Goal: Find specific page/section: Find specific page/section

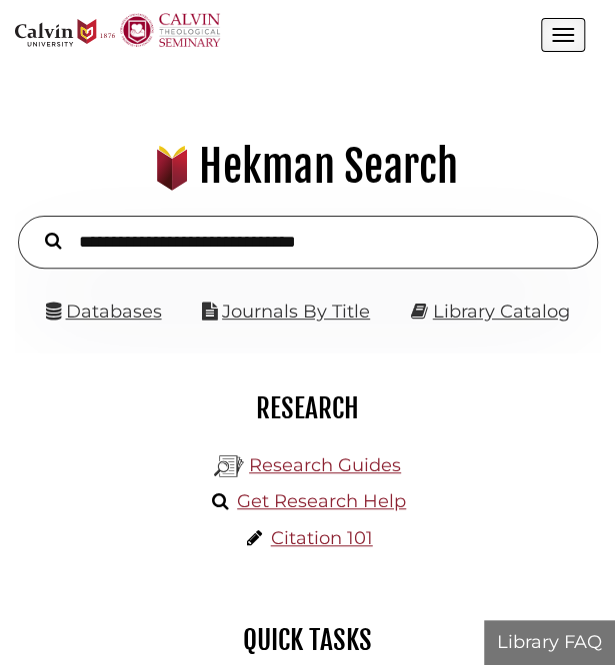
scroll to position [184, 554]
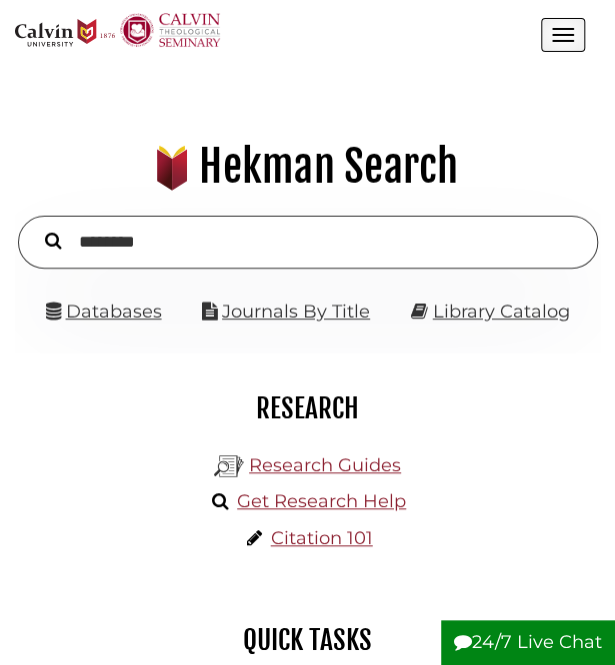
type input "********"
click at [35, 228] on button "Search" at bounding box center [53, 240] width 36 height 25
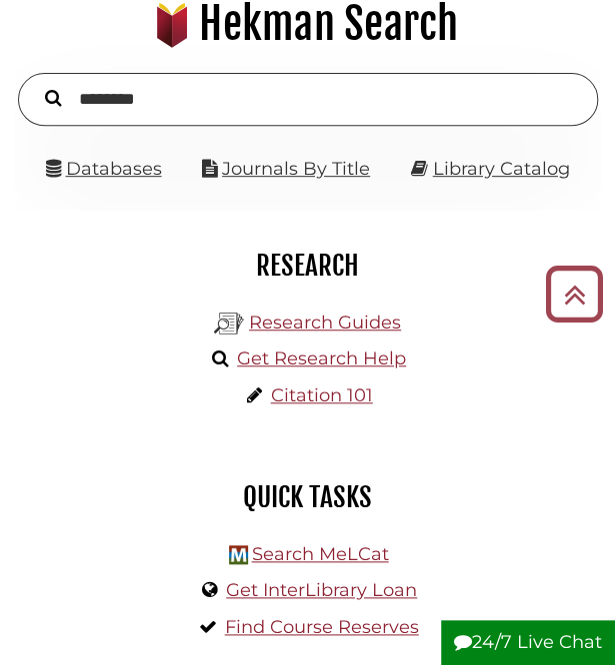
scroll to position [142, 0]
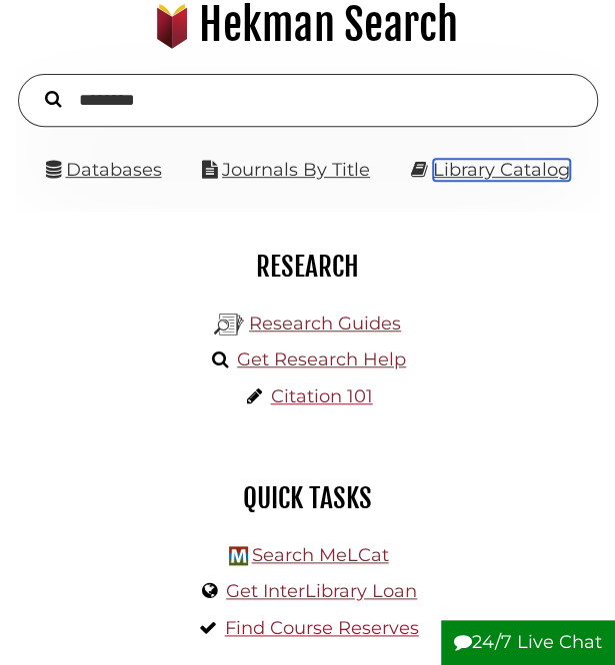
click at [522, 161] on link "Library Catalog" at bounding box center [501, 170] width 137 height 22
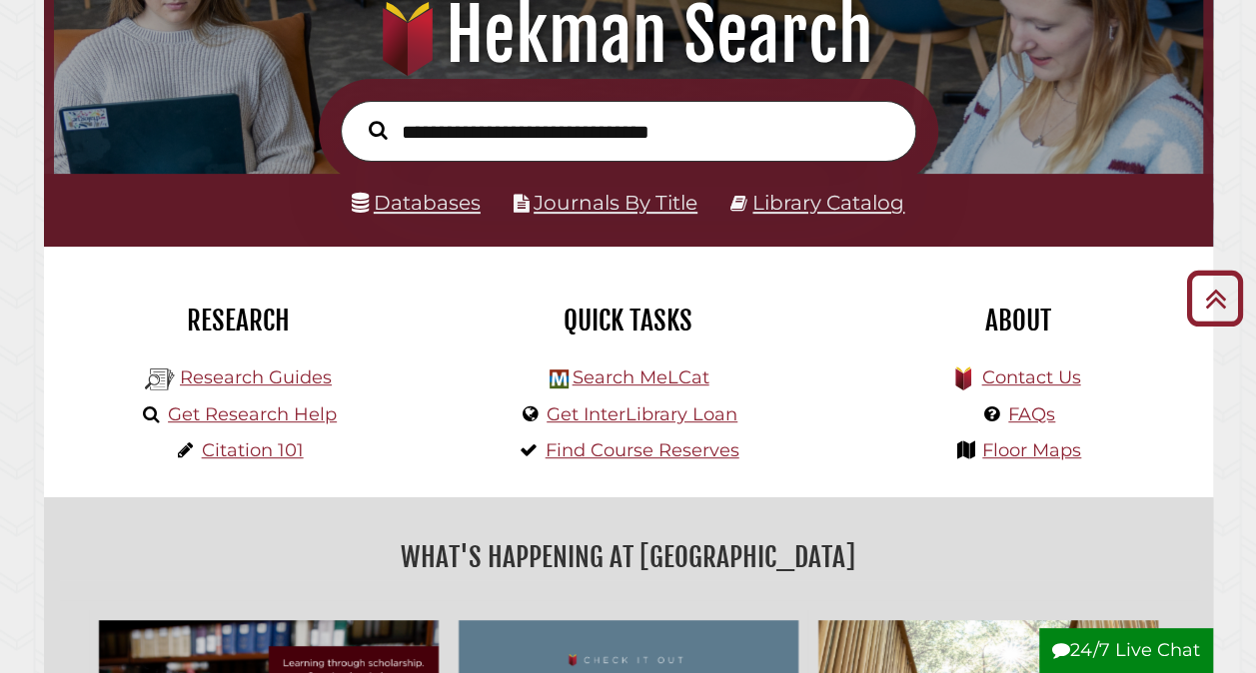
scroll to position [225, 0]
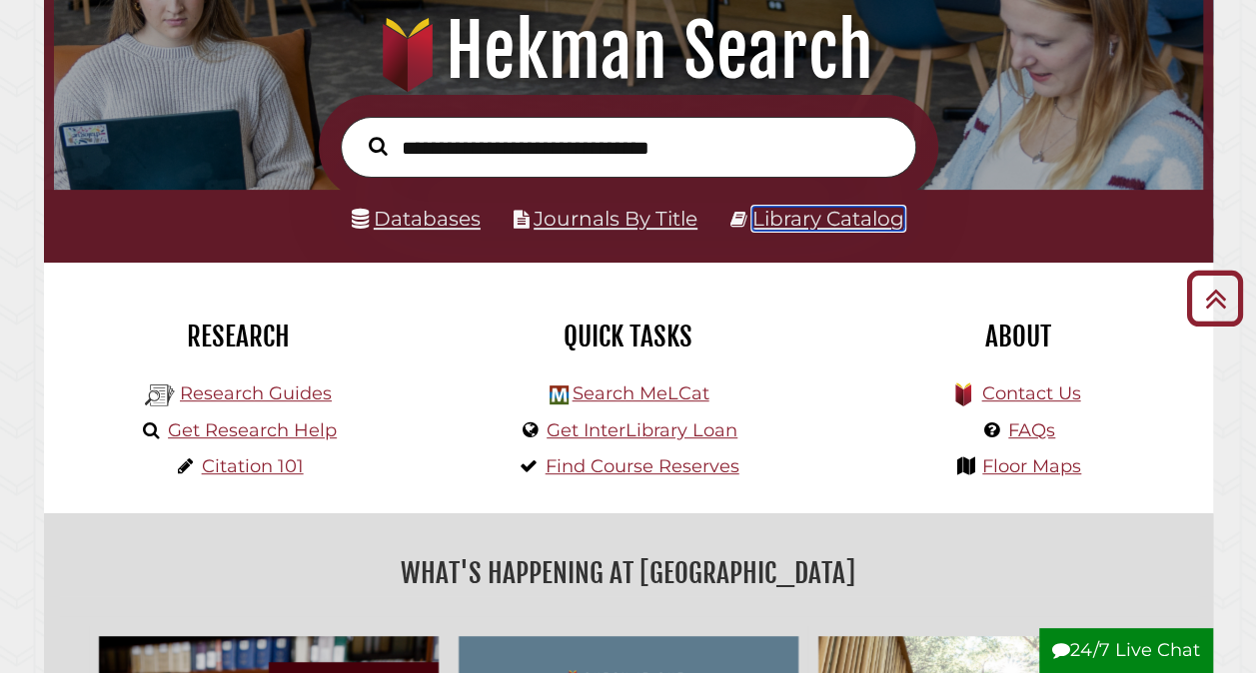
click at [821, 226] on link "Library Catalog" at bounding box center [828, 219] width 152 height 24
